Goal: Book appointment/travel/reservation

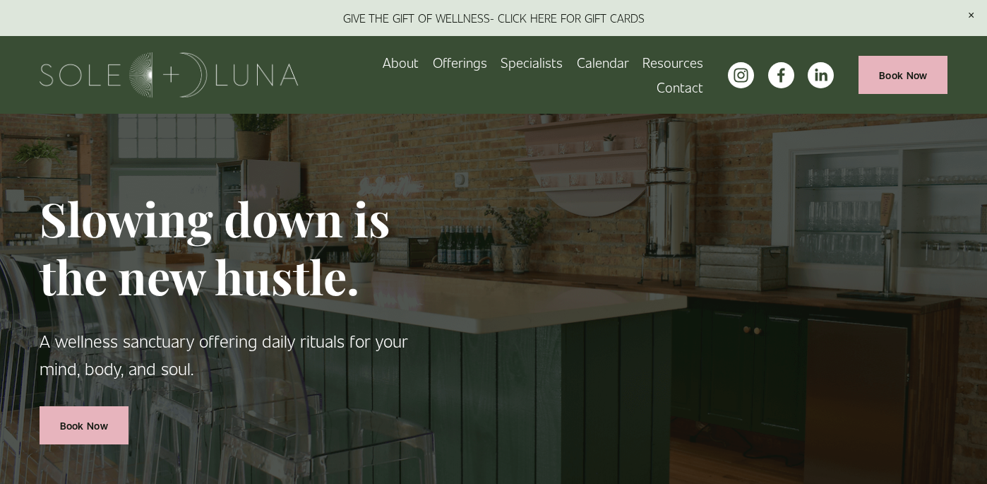
click at [0, 0] on span "Rituals" at bounding box center [0, 0] width 0 height 0
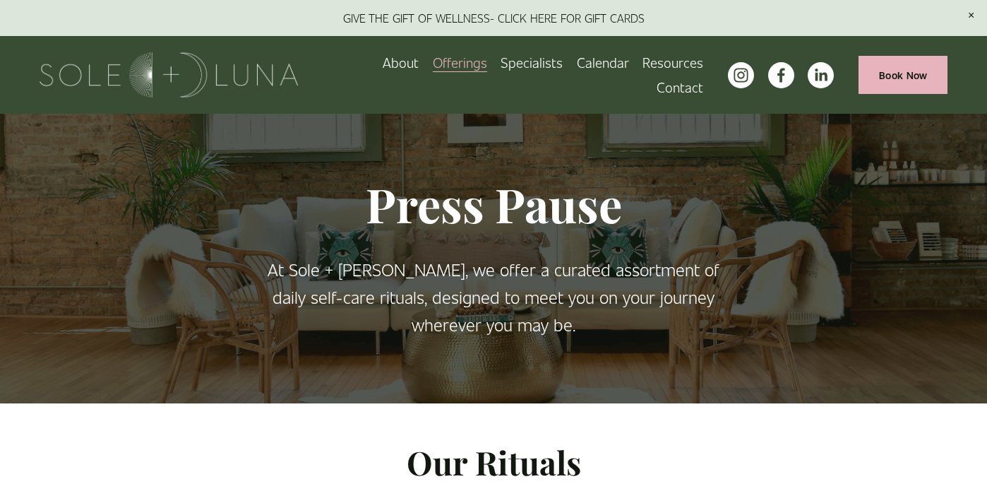
click at [0, 0] on span "Wellness Experiences" at bounding box center [0, 0] width 0 height 0
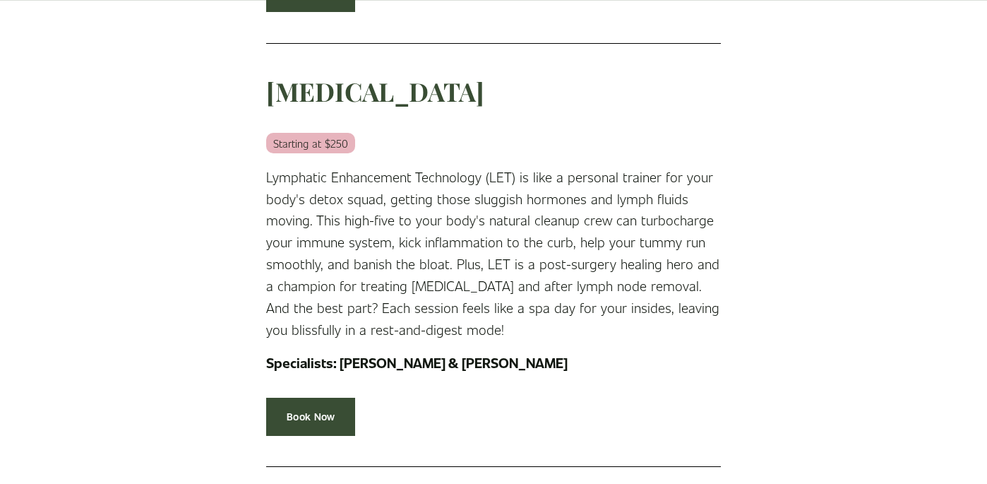
scroll to position [1159, 0]
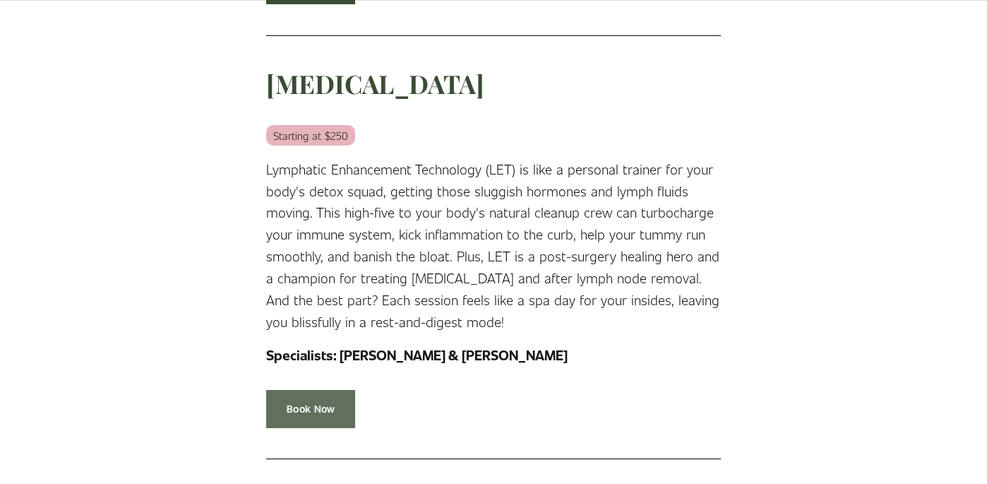
click at [311, 407] on link "Book Now" at bounding box center [310, 408] width 89 height 37
